Goal: Task Accomplishment & Management: Complete application form

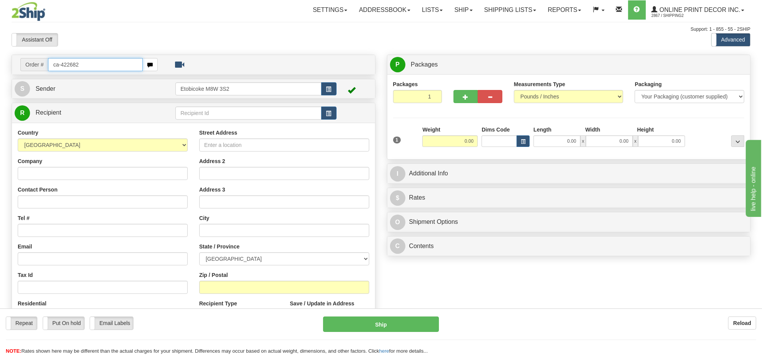
type input "ca-422682"
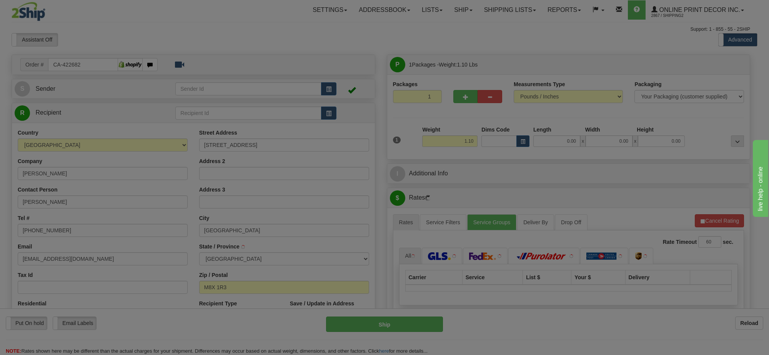
type input "ETOBICOKE"
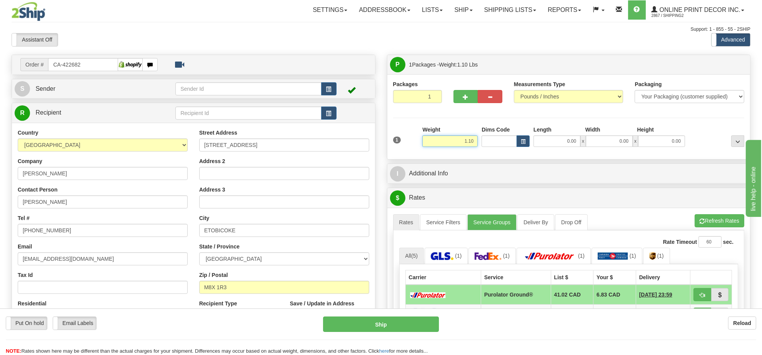
click at [464, 143] on input "1.10" at bounding box center [449, 141] width 55 height 12
click at [527, 146] on button "button" at bounding box center [522, 141] width 13 height 12
type input "5.00"
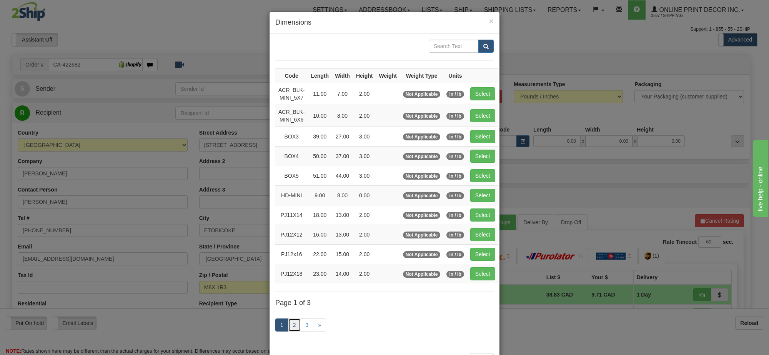
click at [291, 331] on link "2" at bounding box center [294, 324] width 13 height 13
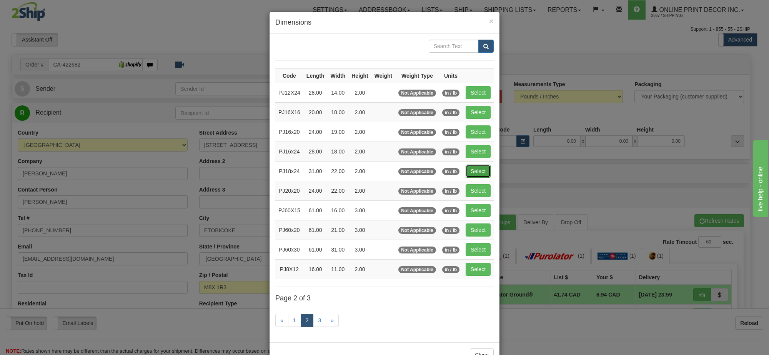
click at [469, 170] on button "Select" at bounding box center [478, 171] width 25 height 13
type input "PJ18x24"
type input "31.00"
type input "22.00"
type input "2.00"
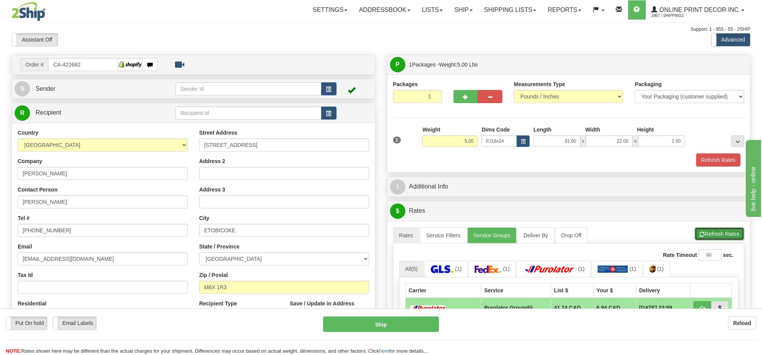
click at [695, 237] on button "Refresh Rates" at bounding box center [720, 233] width 50 height 13
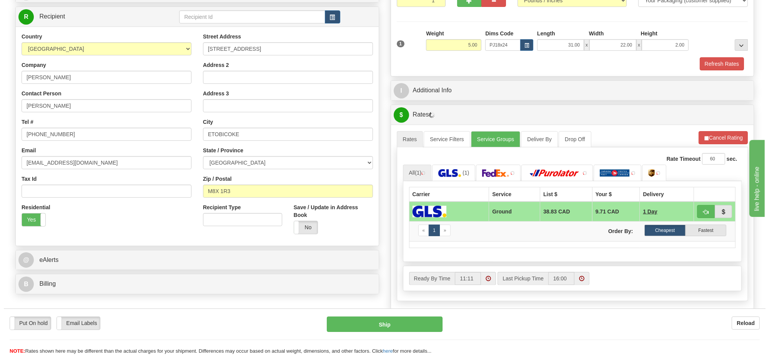
scroll to position [144, 0]
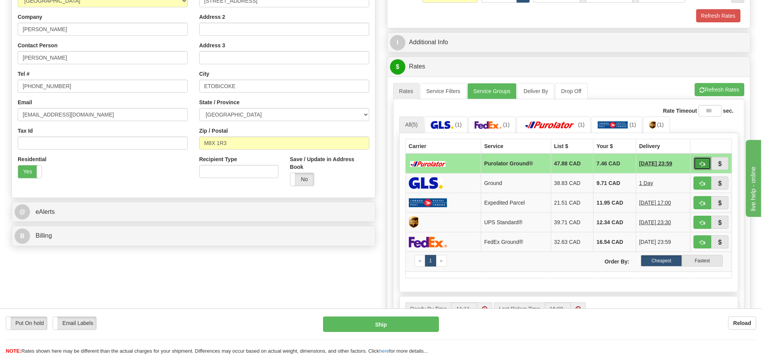
click at [702, 167] on span "button" at bounding box center [702, 164] width 5 height 5
type input "260"
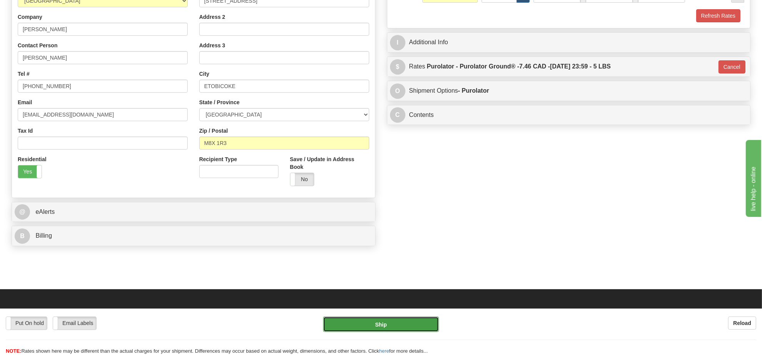
click at [408, 329] on button "Ship" at bounding box center [380, 323] width 115 height 15
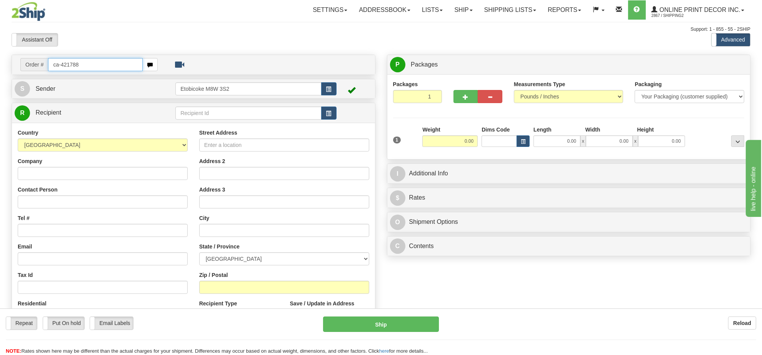
type input "ca-421788"
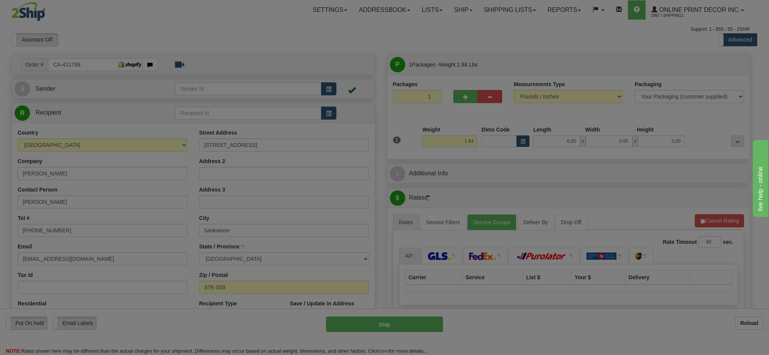
type input "SASKATOON"
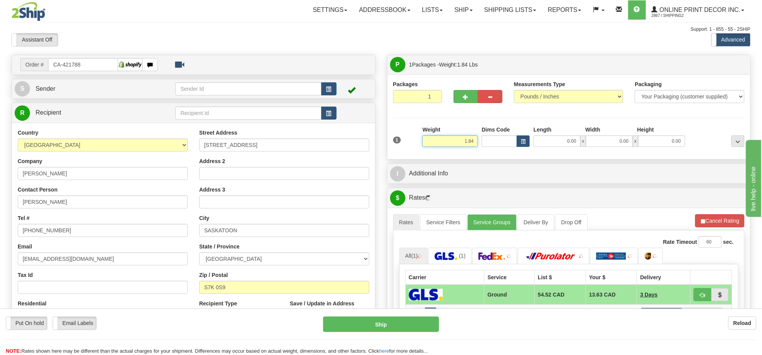
click at [459, 138] on input "1.84" at bounding box center [449, 141] width 55 height 12
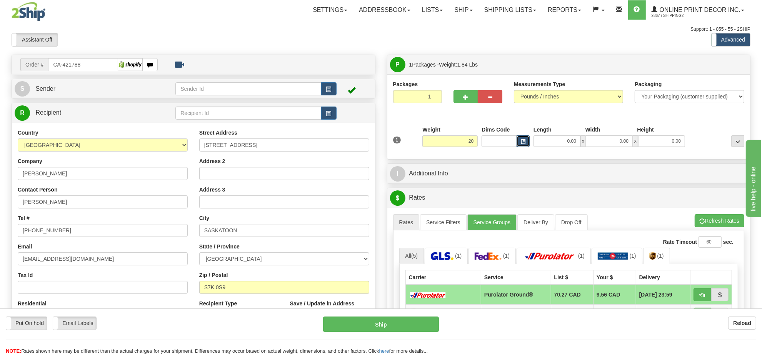
type input "20.00"
click at [518, 147] on button "button" at bounding box center [522, 141] width 13 height 12
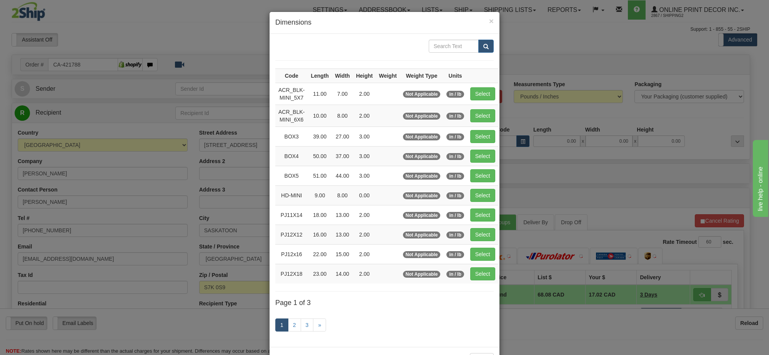
click at [498, 152] on div "× Dimensions Code Length Width Height Weight Weight Type Units ACR_BLK-MINI_5X7…" at bounding box center [384, 177] width 769 height 355
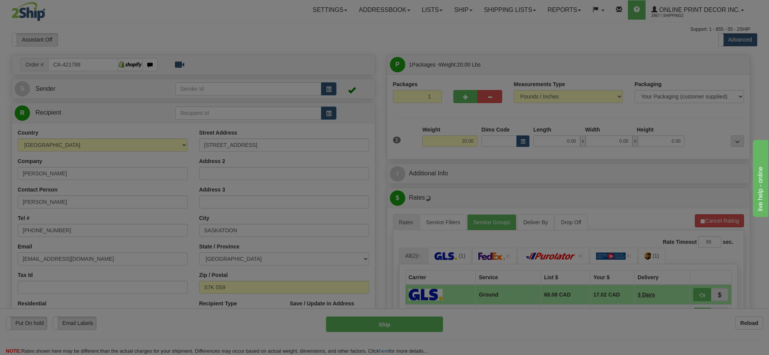
drag, startPoint x: 496, startPoint y: 153, endPoint x: 484, endPoint y: 156, distance: 13.2
click at [495, 153] on body "Training Course Close Toggle navigation Settings Shipping Preferences New Recip…" at bounding box center [384, 177] width 769 height 355
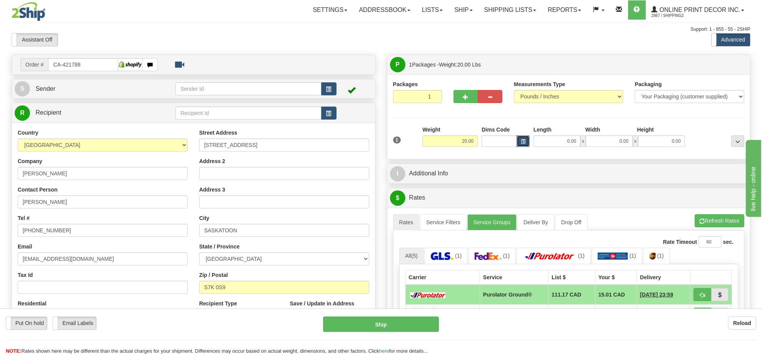
click at [521, 144] on span "button" at bounding box center [523, 142] width 5 height 4
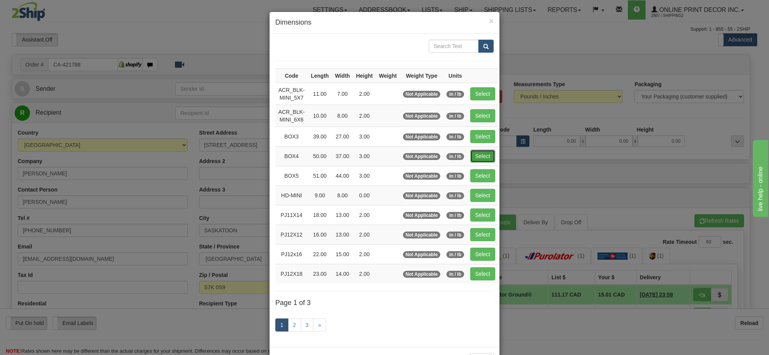
click at [479, 158] on button "Select" at bounding box center [482, 156] width 25 height 13
type input "BOX4"
type input "50.00"
type input "37.00"
type input "3.00"
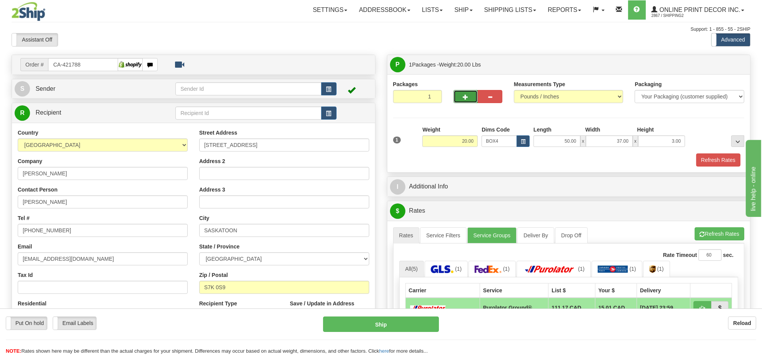
click at [462, 99] on button "button" at bounding box center [465, 96] width 25 height 13
radio input "true"
type input "2"
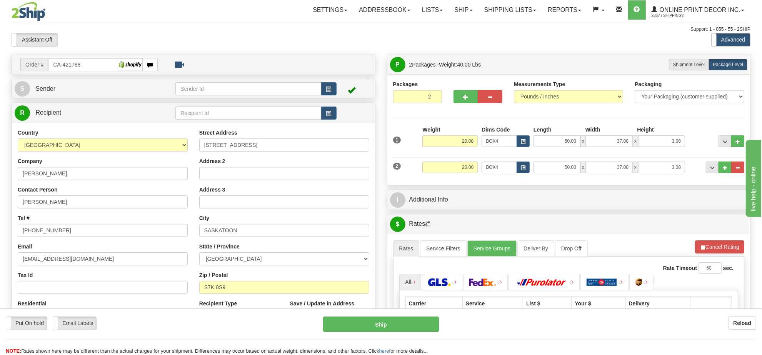
drag, startPoint x: 475, startPoint y: 151, endPoint x: 470, endPoint y: 160, distance: 10.8
click at [470, 160] on div "2 Weight 20.00 Dims Code BOX4 Length Width x" at bounding box center [568, 166] width 355 height 26
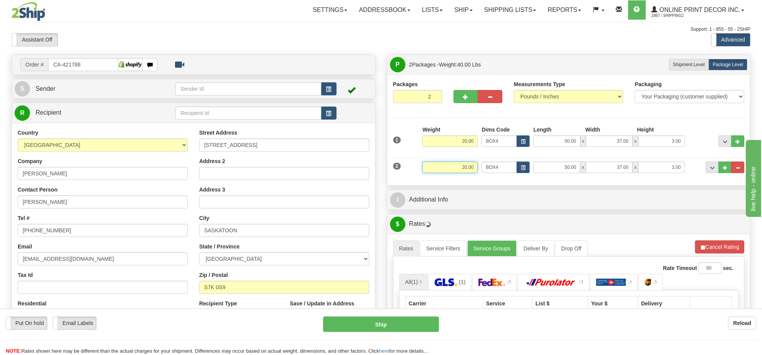
click at [470, 163] on input "20.00" at bounding box center [449, 168] width 55 height 12
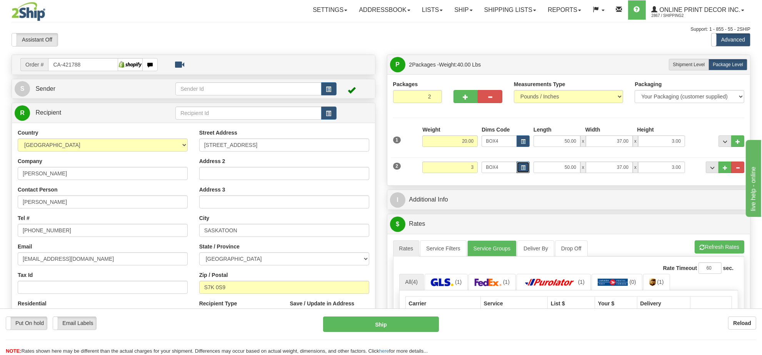
click at [520, 173] on button "button" at bounding box center [522, 168] width 13 height 12
type input "3.00"
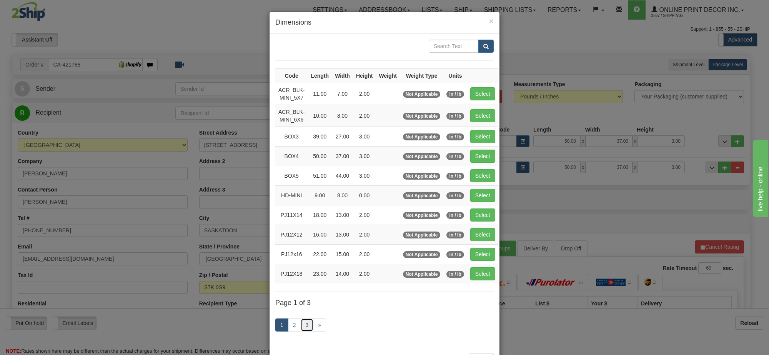
click at [306, 327] on link "3" at bounding box center [307, 324] width 13 height 13
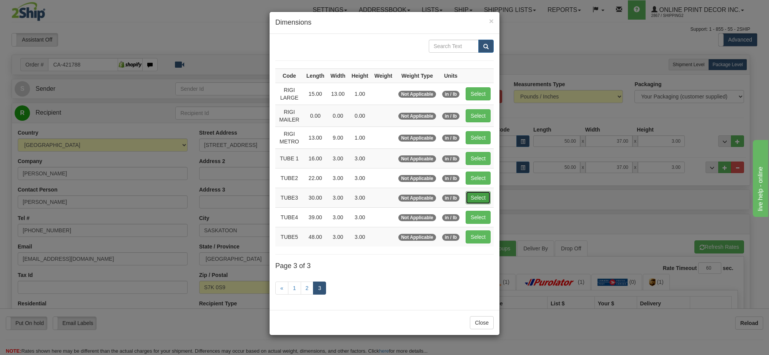
click at [473, 201] on button "Select" at bounding box center [478, 197] width 25 height 13
type input "TUBE3"
type input "30.00"
type input "3.00"
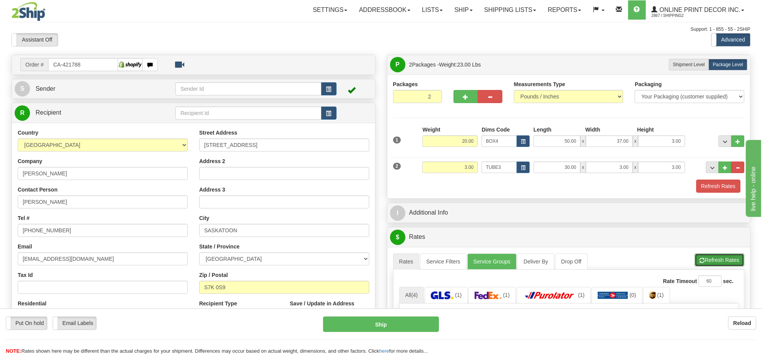
click at [706, 266] on button "Refresh Rates" at bounding box center [720, 259] width 50 height 13
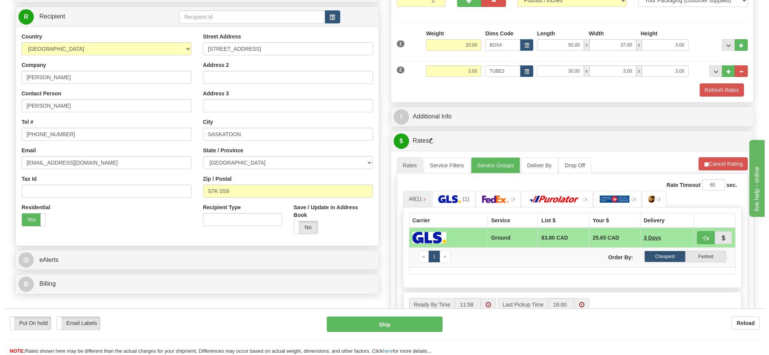
scroll to position [144, 0]
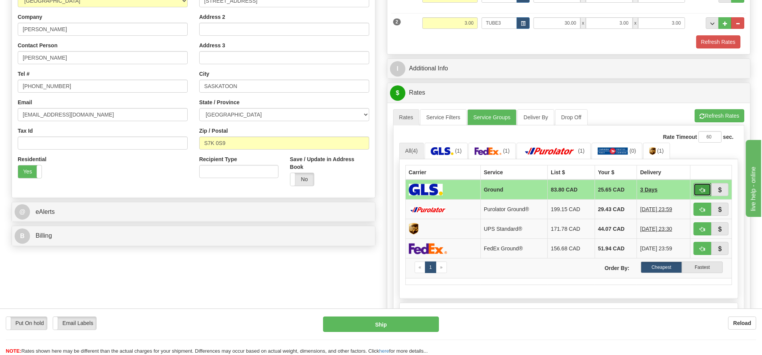
click at [708, 196] on button "button" at bounding box center [702, 189] width 18 height 13
type input "1"
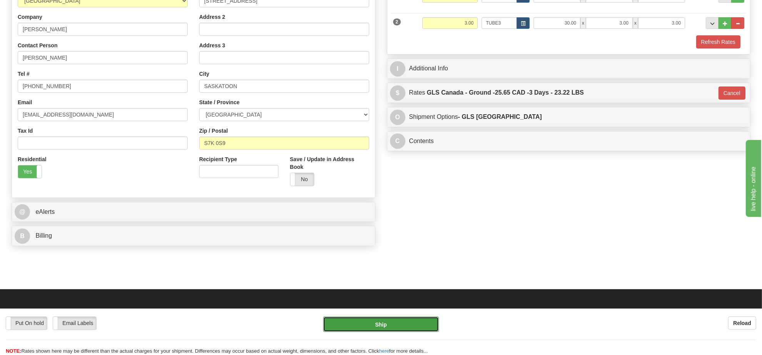
click at [371, 327] on button "Ship" at bounding box center [380, 323] width 115 height 15
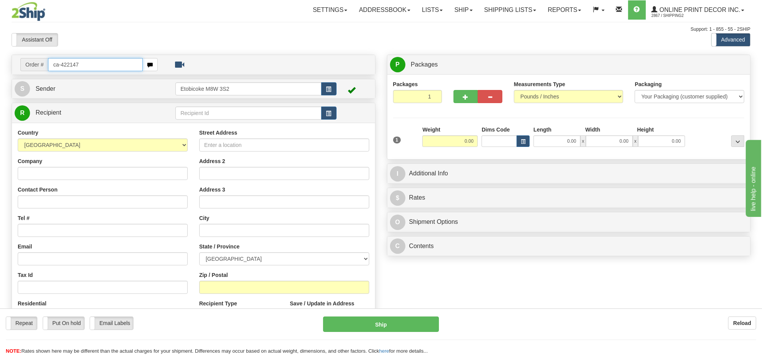
type input "ca-422147"
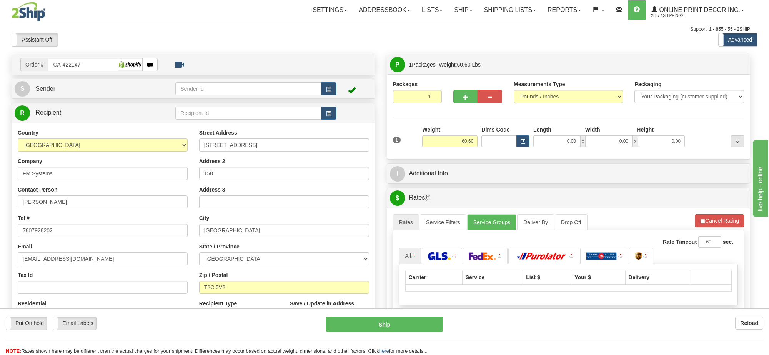
type input "CALGARY"
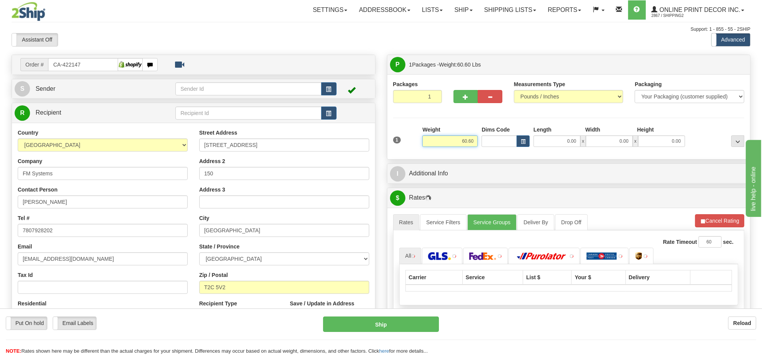
click at [466, 141] on input "60.60" at bounding box center [449, 141] width 55 height 12
drag, startPoint x: 466, startPoint y: 141, endPoint x: 476, endPoint y: 165, distance: 26.2
click at [466, 141] on input "60.60" at bounding box center [449, 141] width 55 height 12
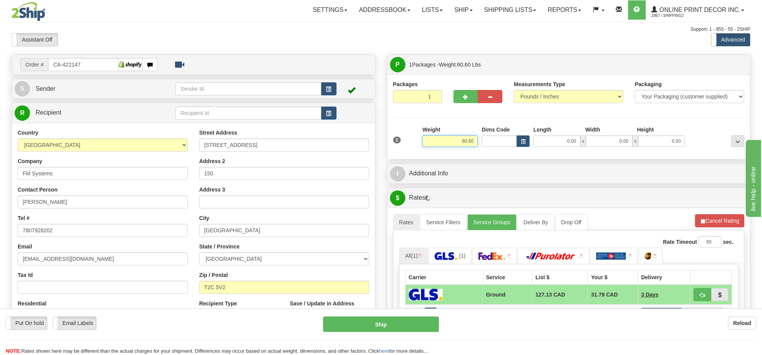
click at [464, 142] on input "60.60" at bounding box center [449, 141] width 55 height 12
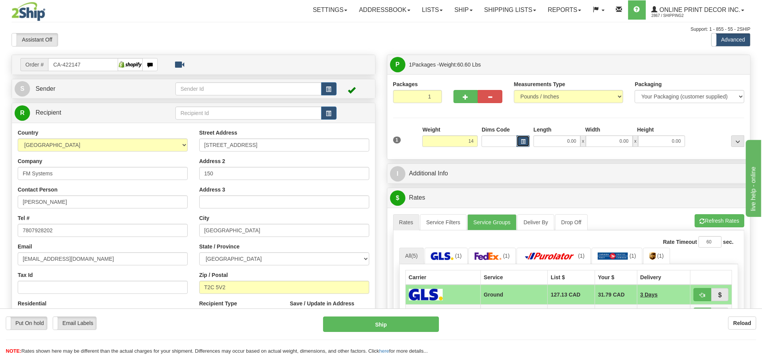
type input "14.00"
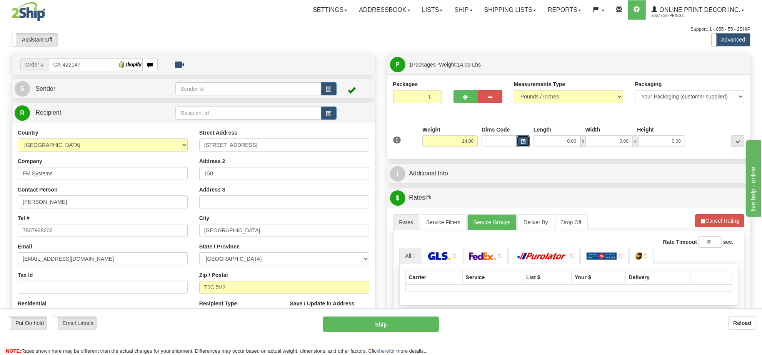
click at [518, 141] on button "button" at bounding box center [522, 141] width 13 height 12
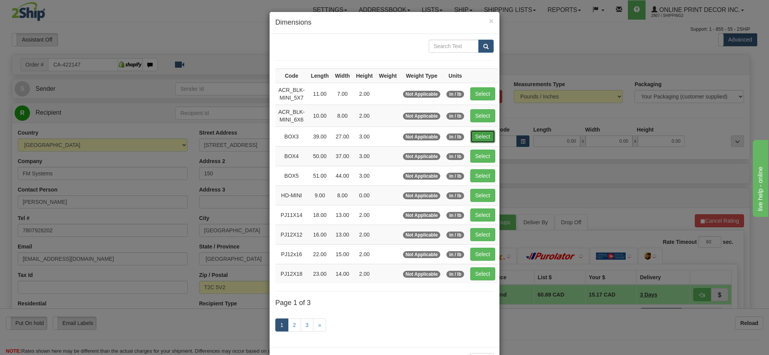
click at [471, 138] on button "Select" at bounding box center [482, 136] width 25 height 13
type input "BOX3"
type input "39.00"
type input "27.00"
type input "3.00"
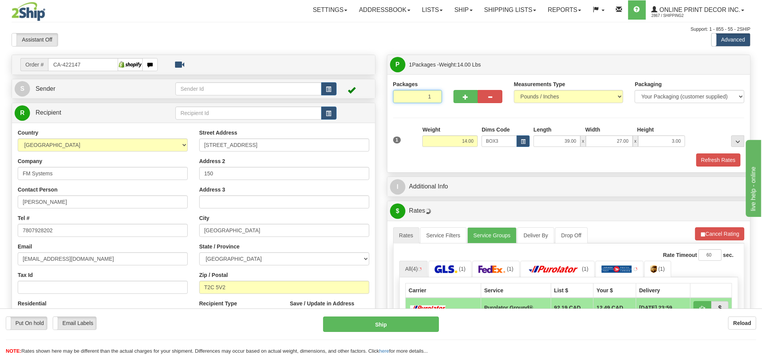
click at [422, 96] on input "1" at bounding box center [417, 96] width 49 height 13
click at [412, 99] on input "9" at bounding box center [417, 96] width 49 height 13
type input "9"
radio input "true"
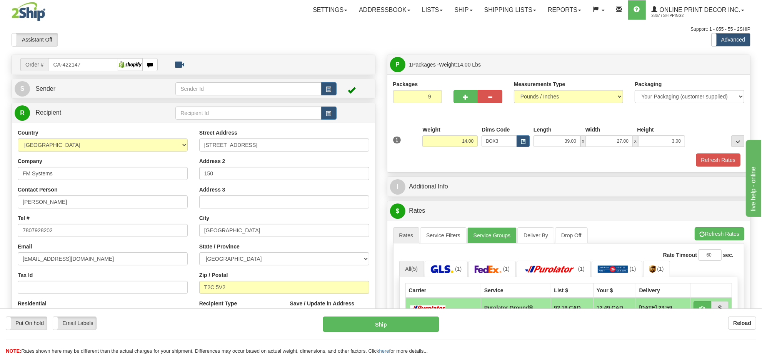
click at [476, 170] on div "Packages 9 1 Measurements Type" at bounding box center [568, 123] width 363 height 98
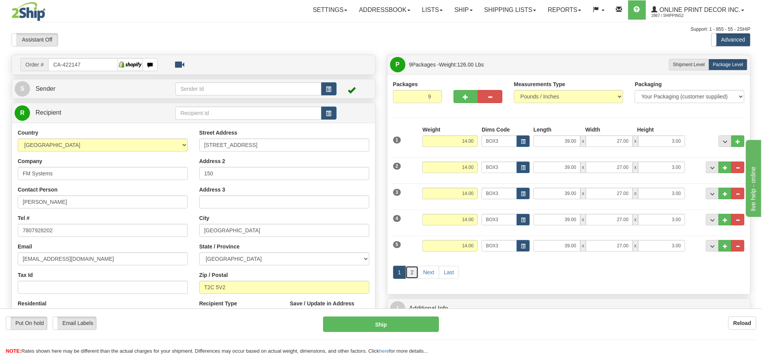
click at [416, 277] on link "2" at bounding box center [411, 272] width 13 height 13
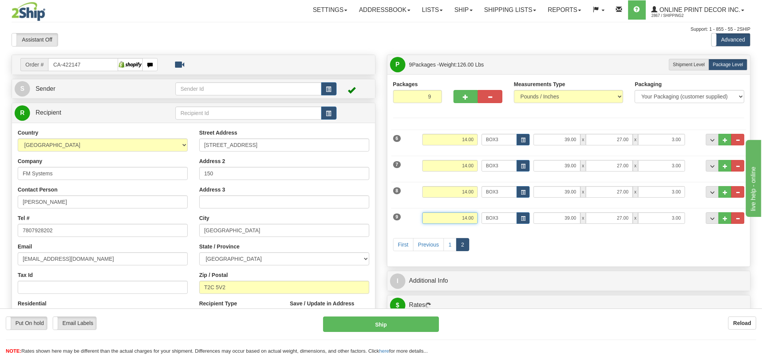
click at [466, 218] on input "14.00" at bounding box center [449, 218] width 55 height 12
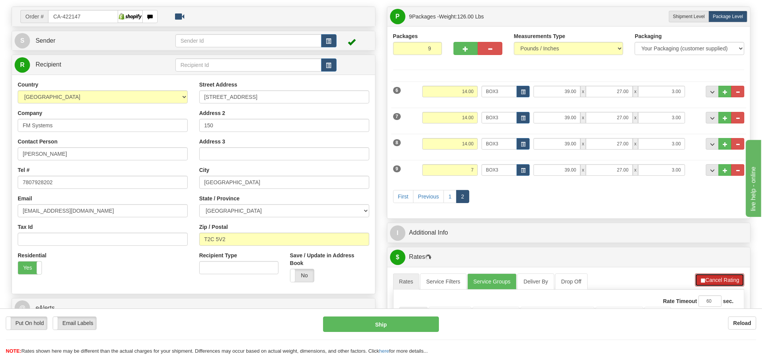
type input "7.00"
click at [728, 283] on button "Cancel Rating" at bounding box center [719, 279] width 49 height 13
click at [728, 283] on button "Refresh Rates" at bounding box center [720, 279] width 50 height 13
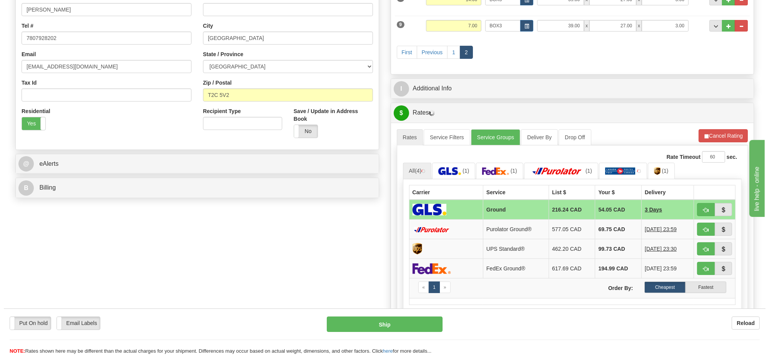
scroll to position [240, 0]
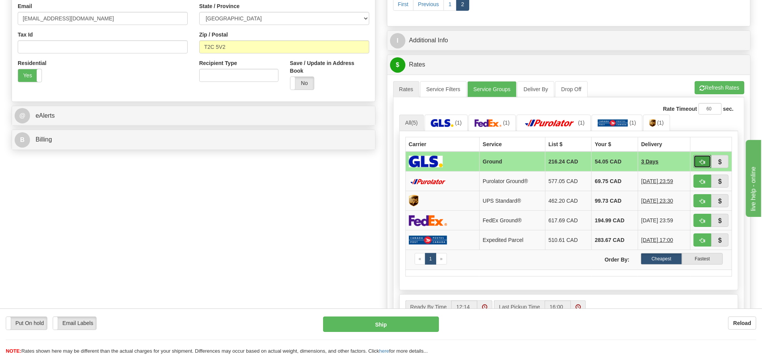
click at [702, 168] on button "button" at bounding box center [702, 161] width 18 height 13
type input "1"
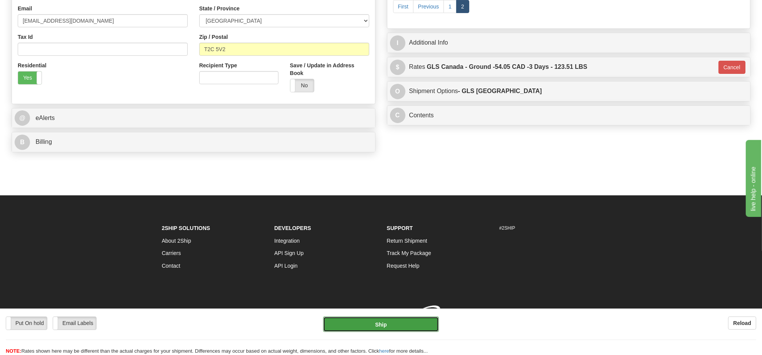
click at [425, 319] on button "Ship" at bounding box center [380, 323] width 115 height 15
